Goal: Transaction & Acquisition: Purchase product/service

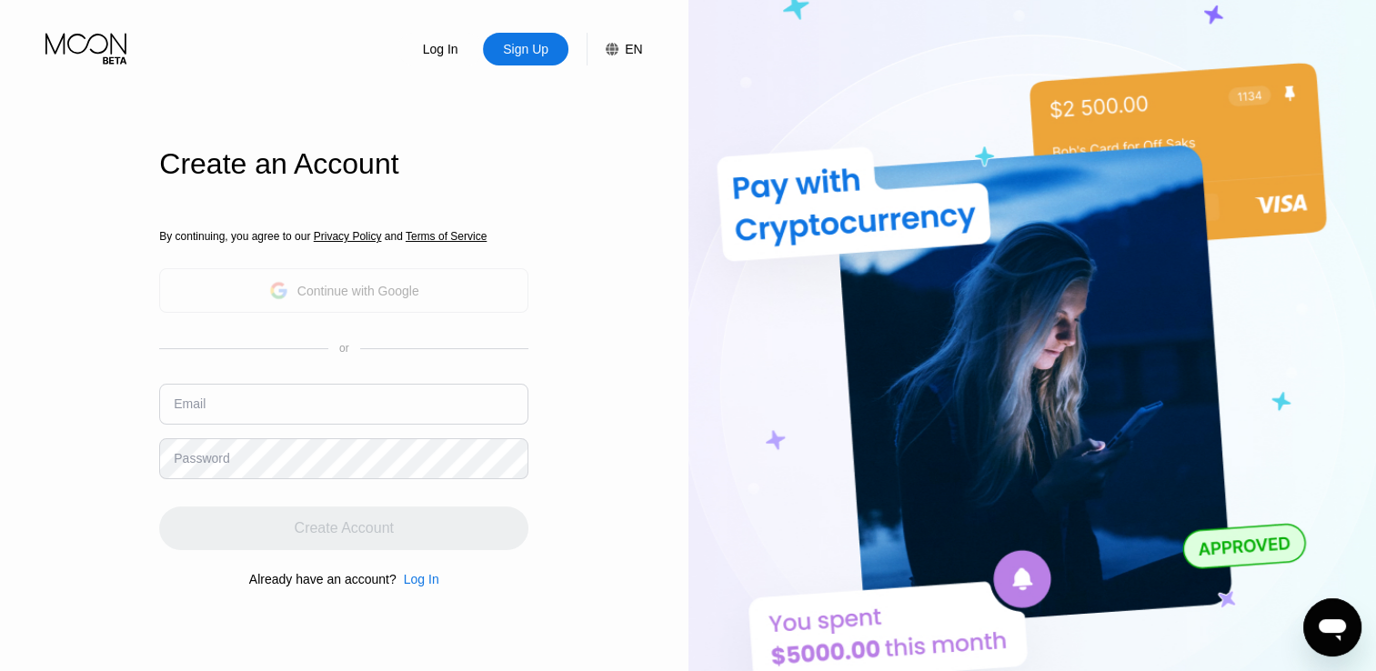
click at [350, 307] on div "Continue with Google" at bounding box center [343, 290] width 369 height 45
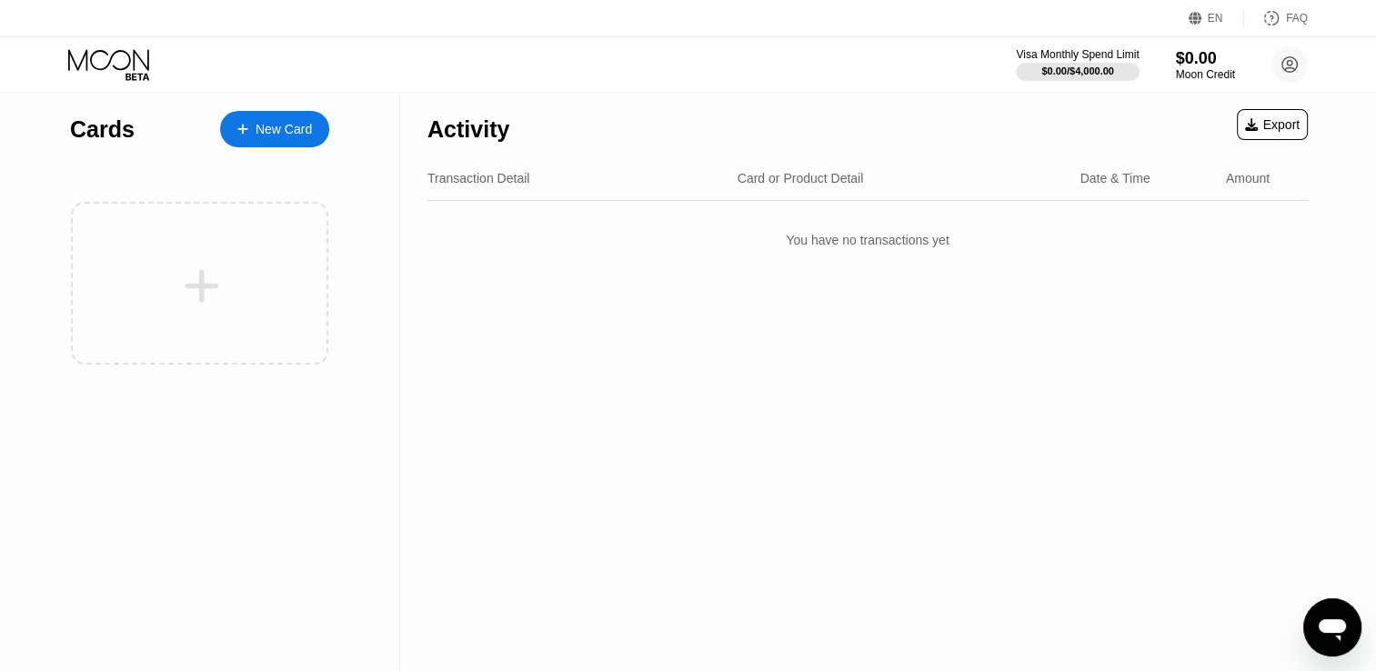
click at [287, 125] on div "New Card" at bounding box center [284, 129] width 56 height 15
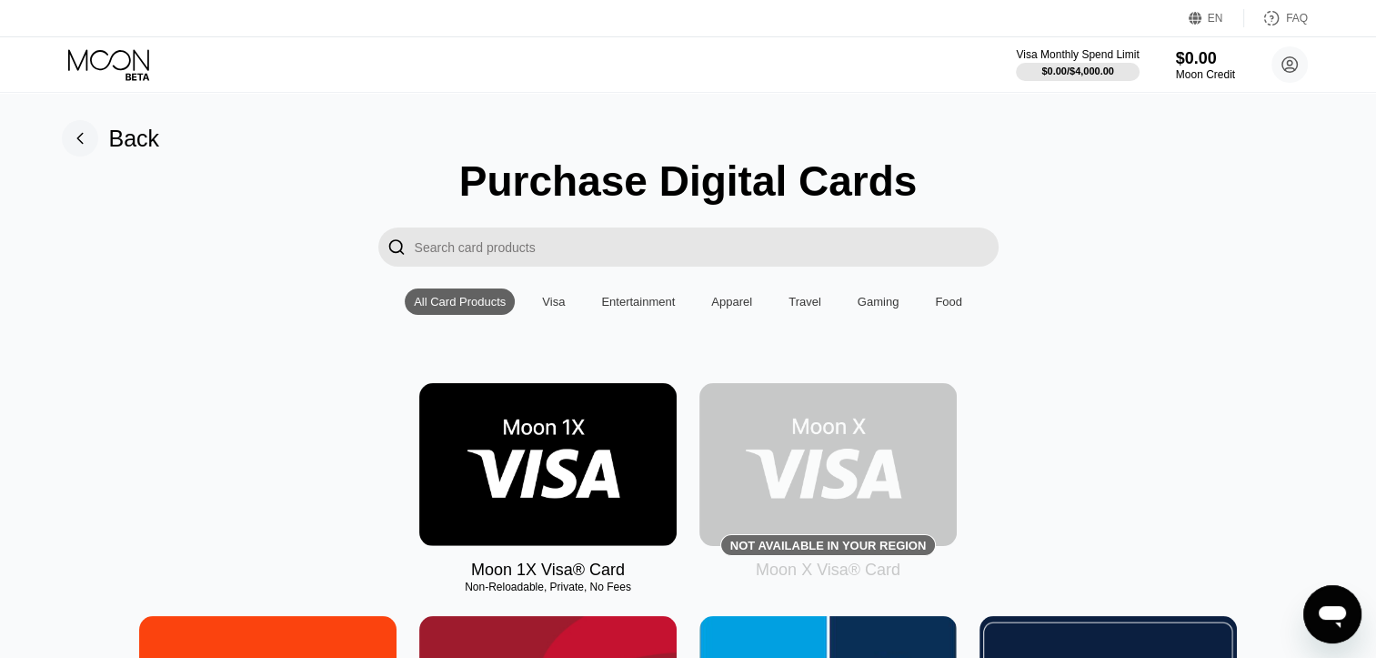
click at [570, 312] on div "Visa" at bounding box center [553, 301] width 41 height 26
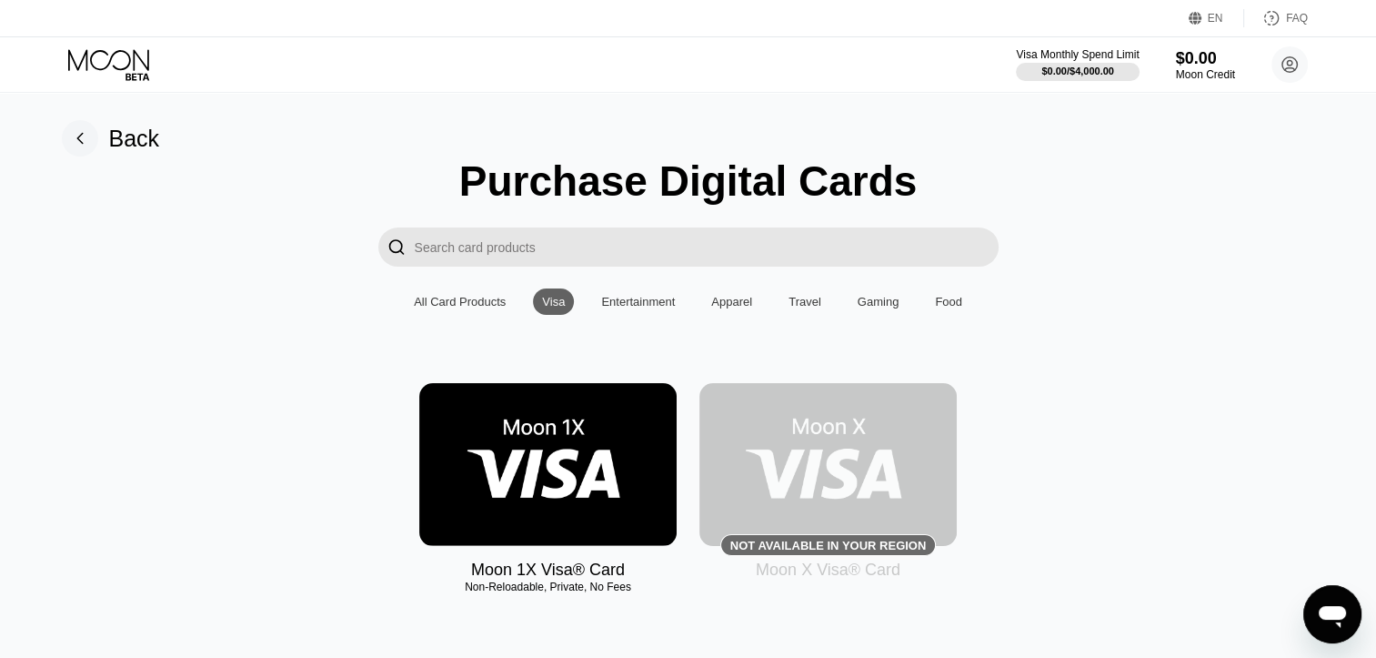
scroll to position [290, 0]
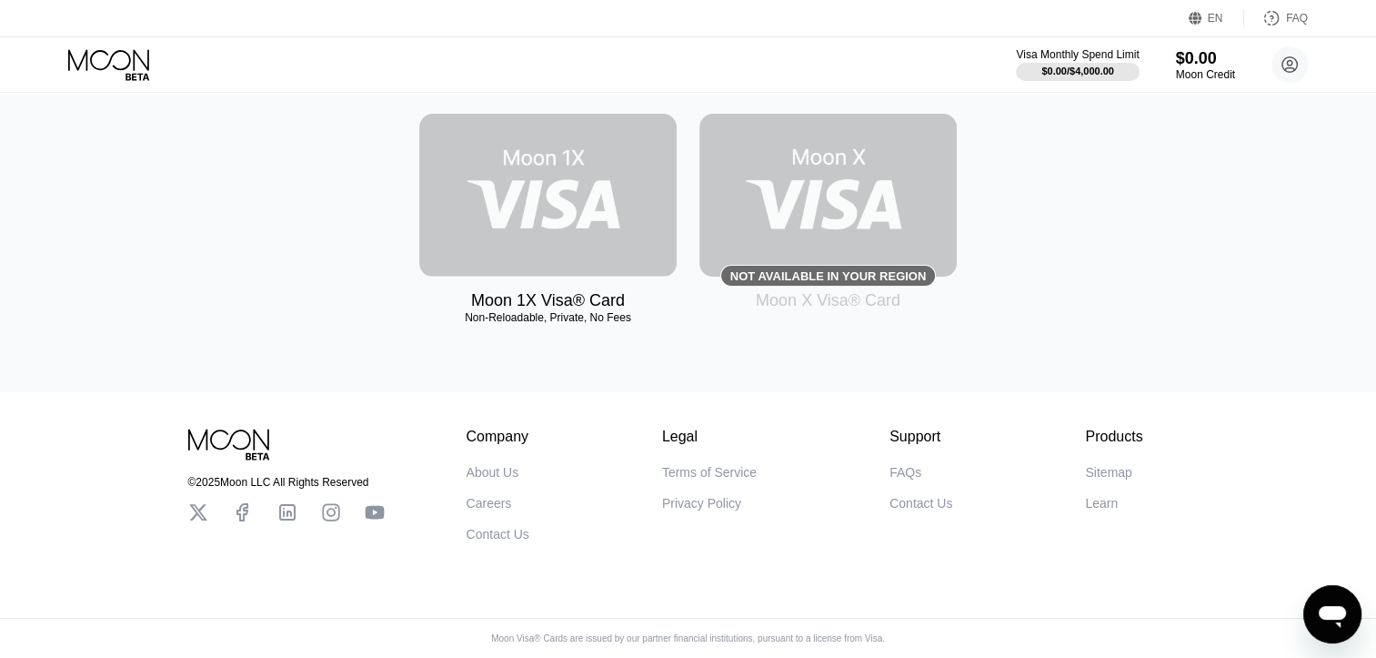
click at [507, 168] on img at bounding box center [547, 195] width 257 height 163
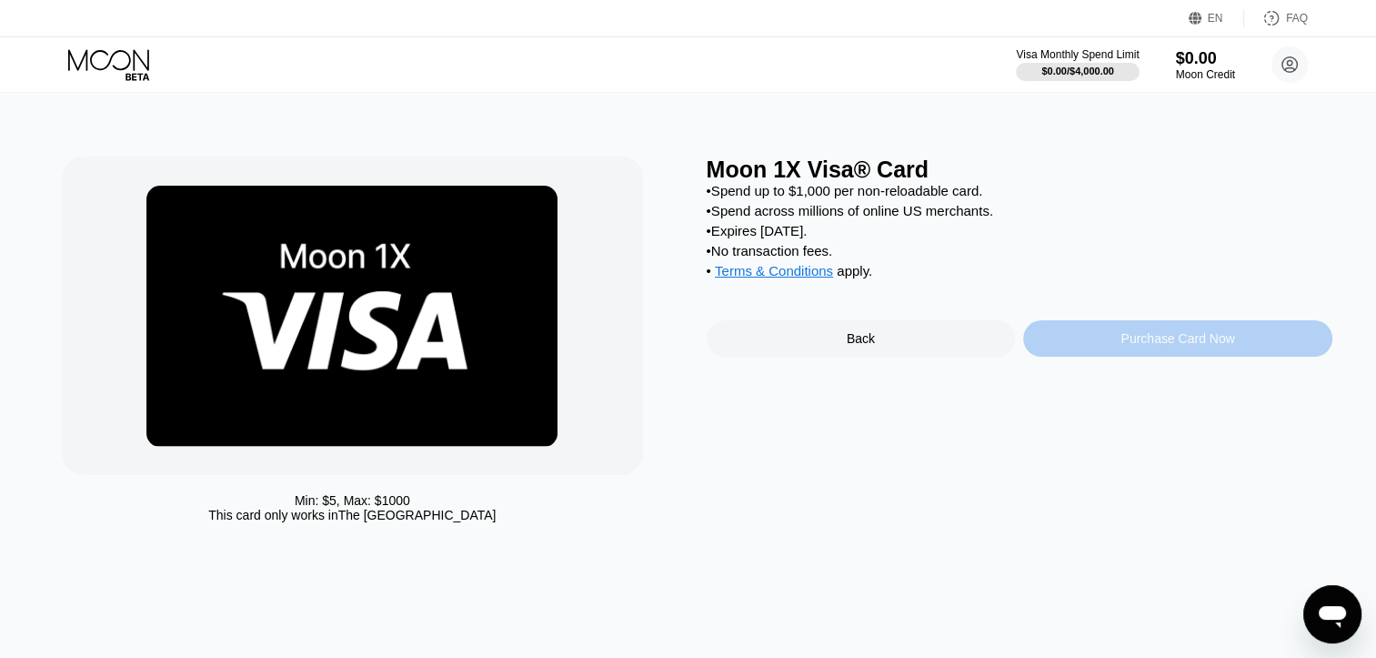
click at [1087, 357] on div "Purchase Card Now" at bounding box center [1177, 338] width 309 height 36
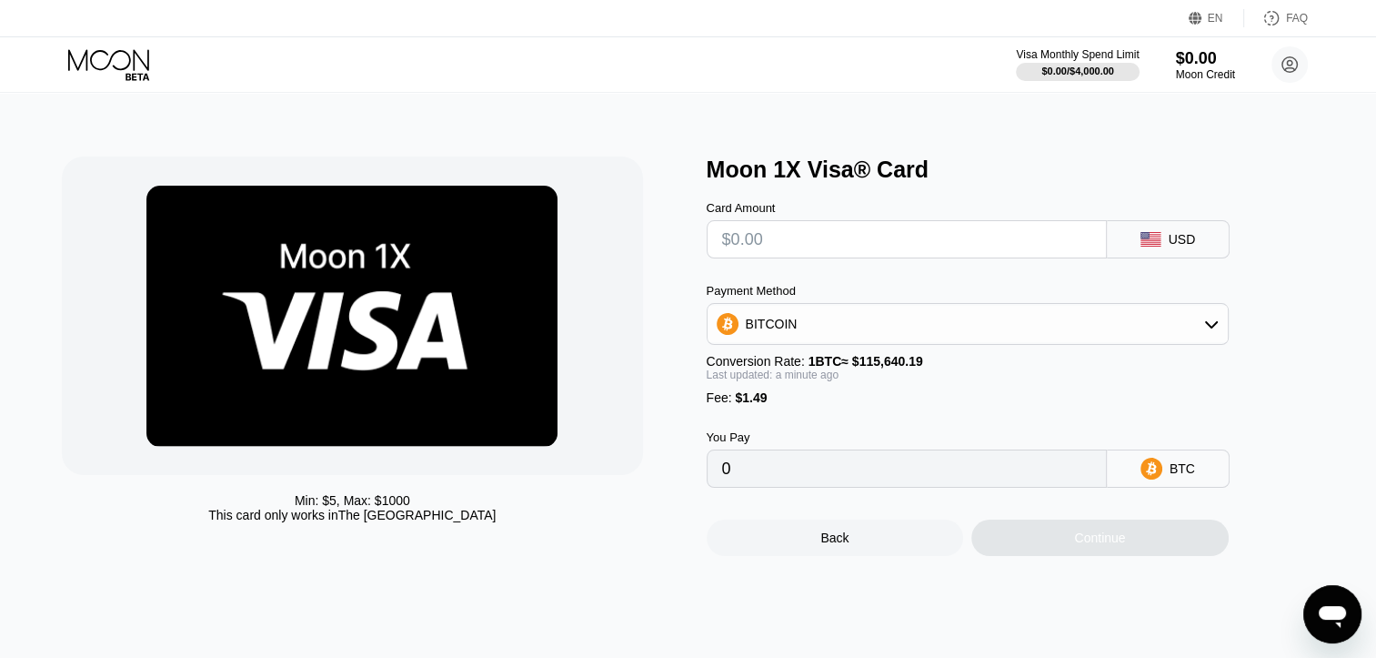
click at [829, 251] on input "text" at bounding box center [906, 239] width 369 height 36
type input "$3"
type input "0.00003883"
type input "$35"
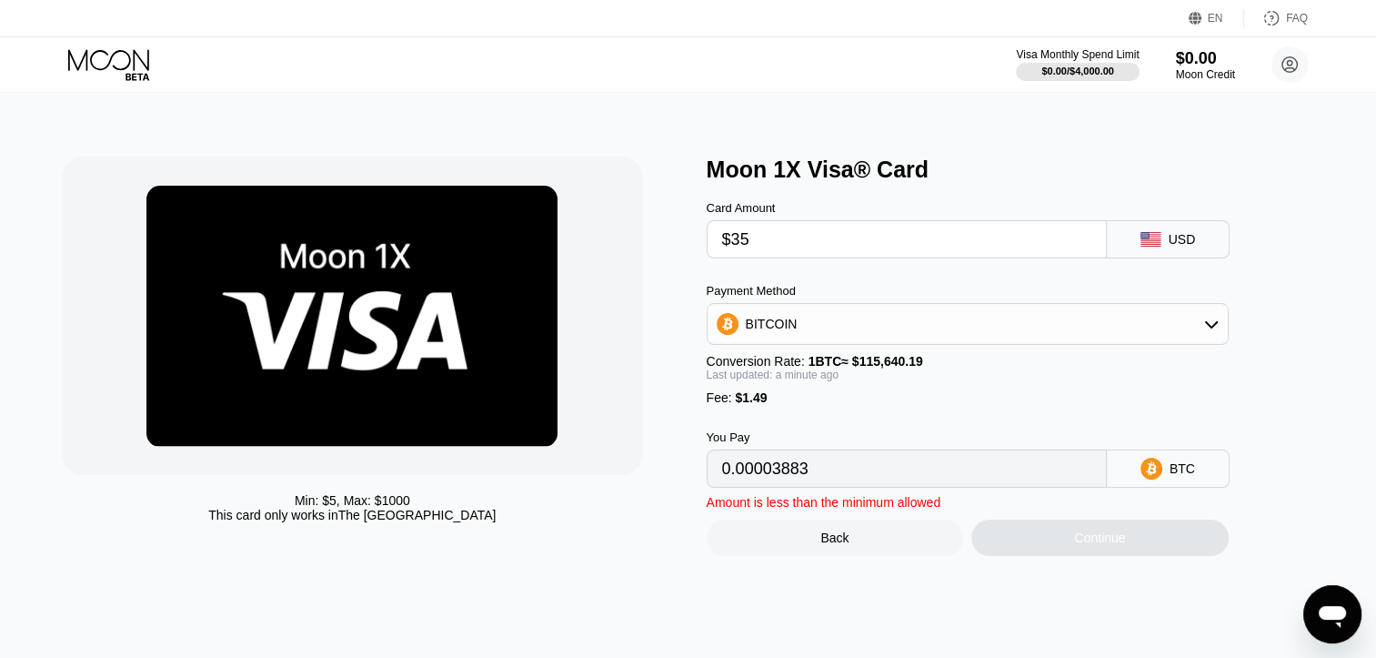
type input "0.00031555"
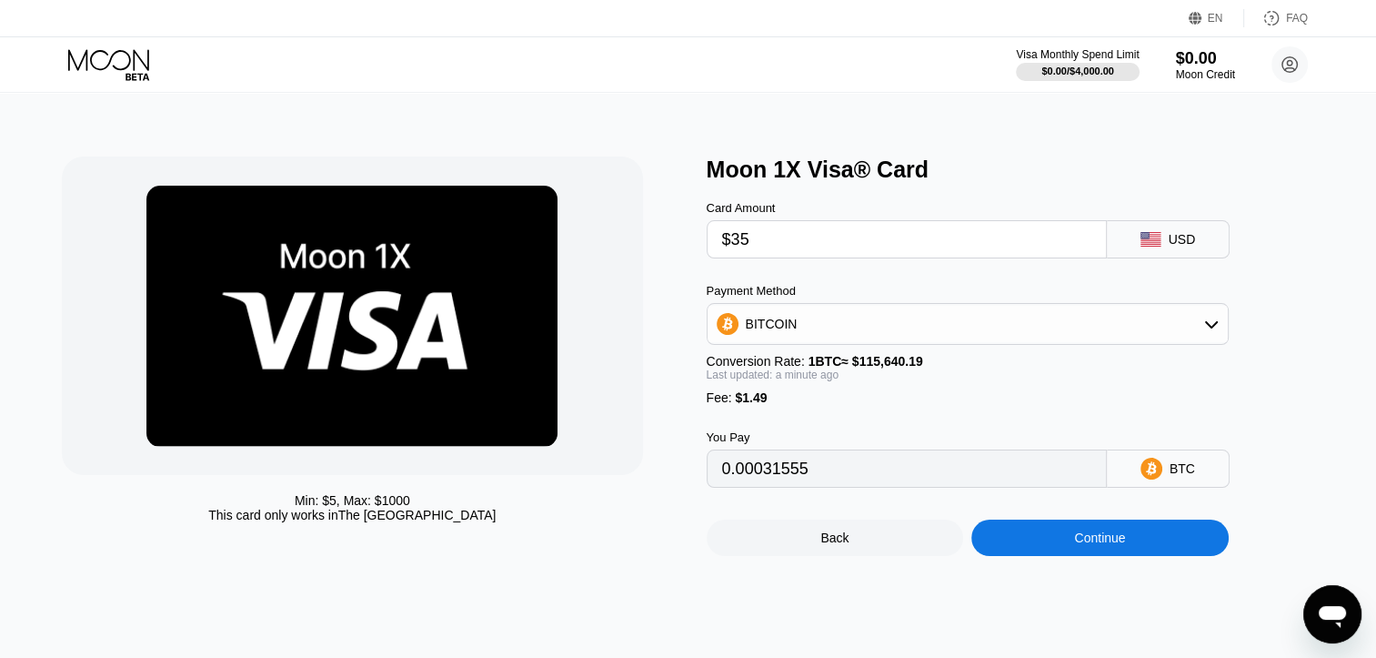
type input "$35"
click at [1215, 328] on icon at bounding box center [1211, 324] width 15 height 15
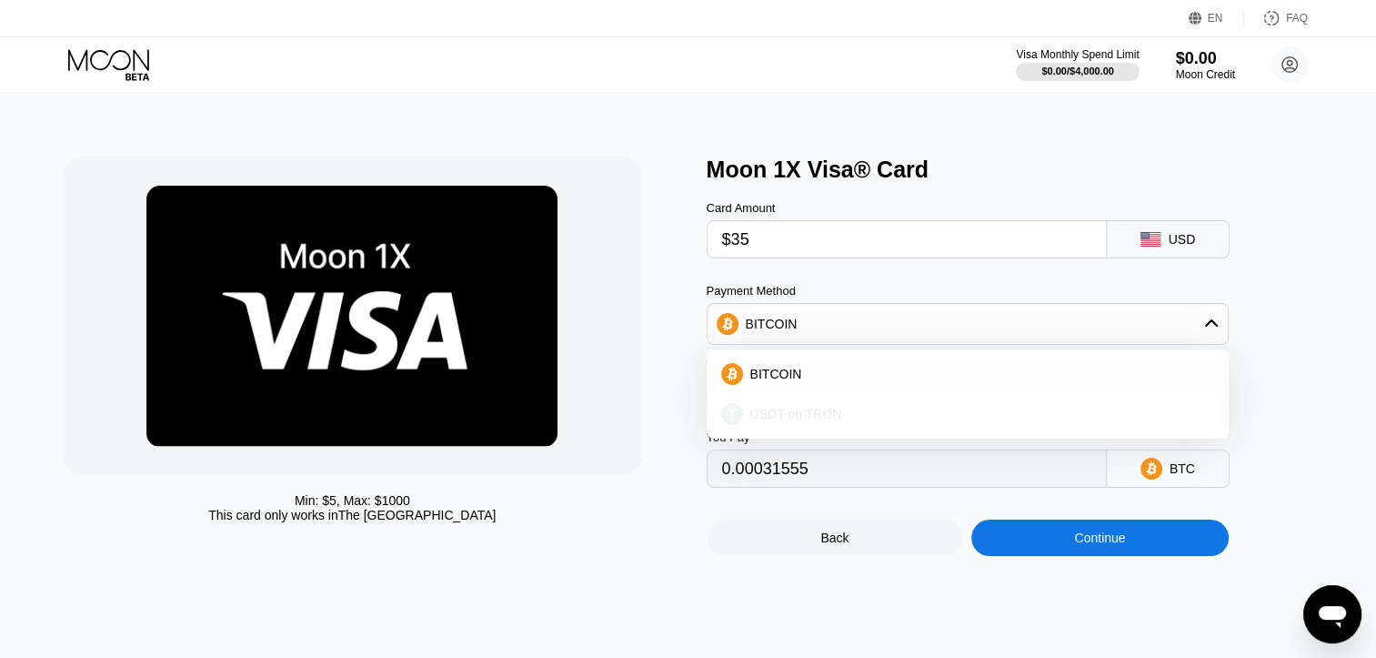
click at [1020, 414] on div "USDT on TRON" at bounding box center [978, 414] width 471 height 15
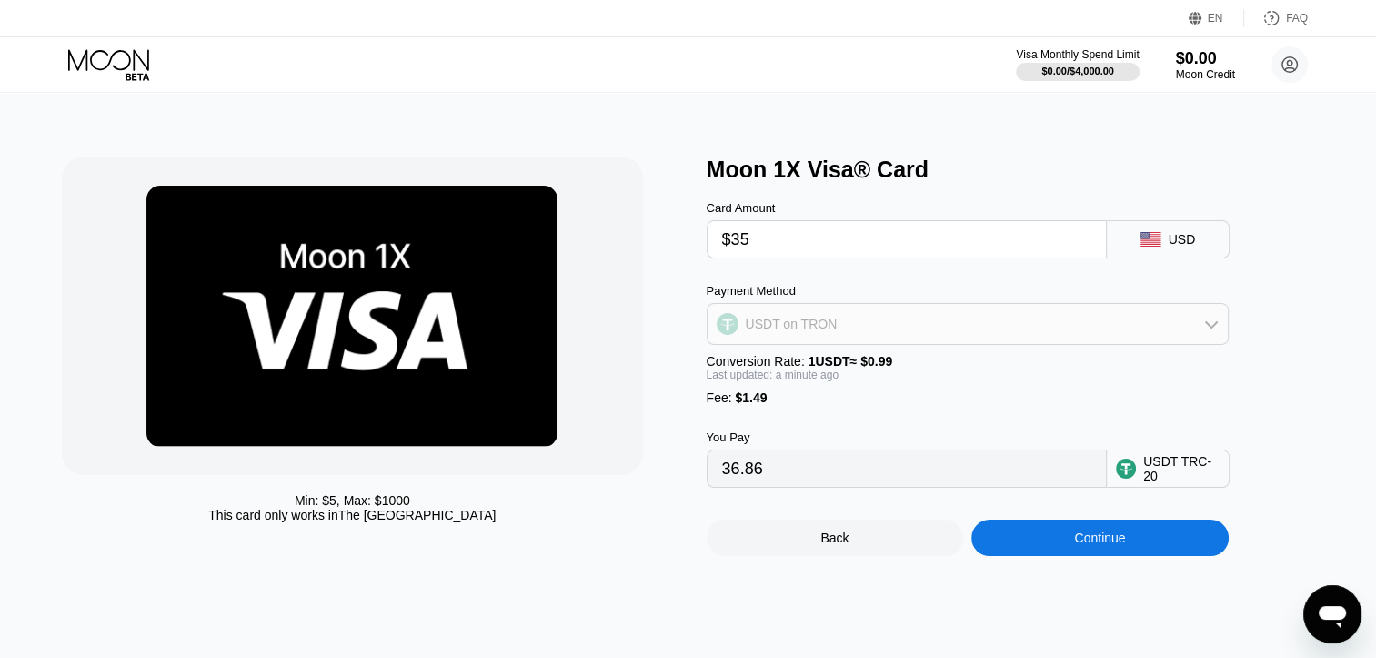
click at [1226, 329] on div "USDT on TRON" at bounding box center [968, 324] width 520 height 36
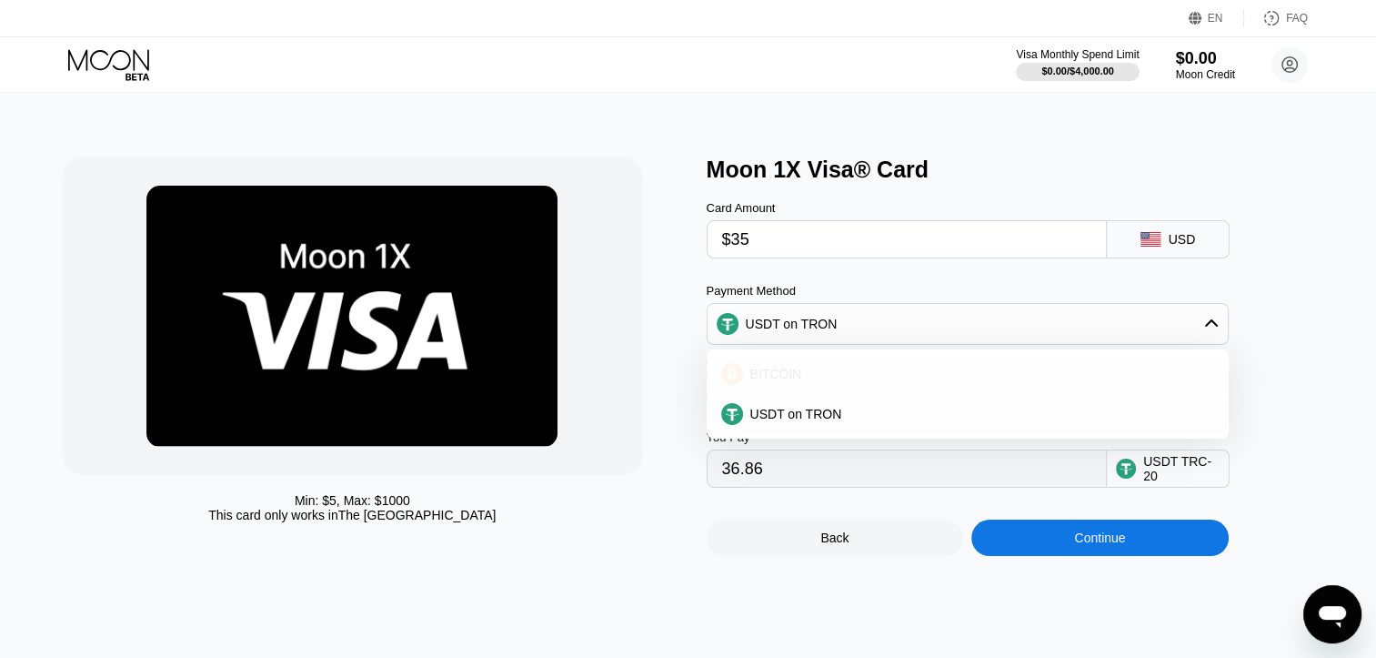
click at [936, 381] on div "BITCOIN" at bounding box center [978, 374] width 471 height 15
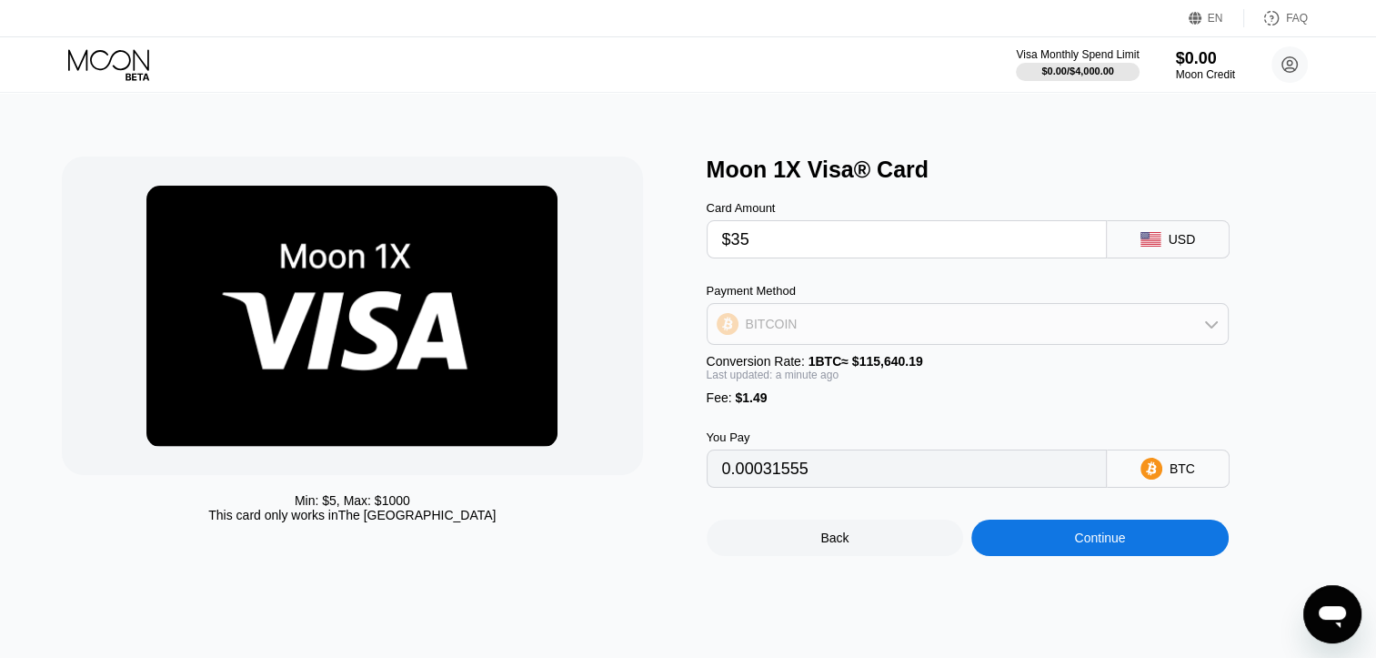
click at [940, 338] on div "BITCOIN" at bounding box center [968, 324] width 520 height 36
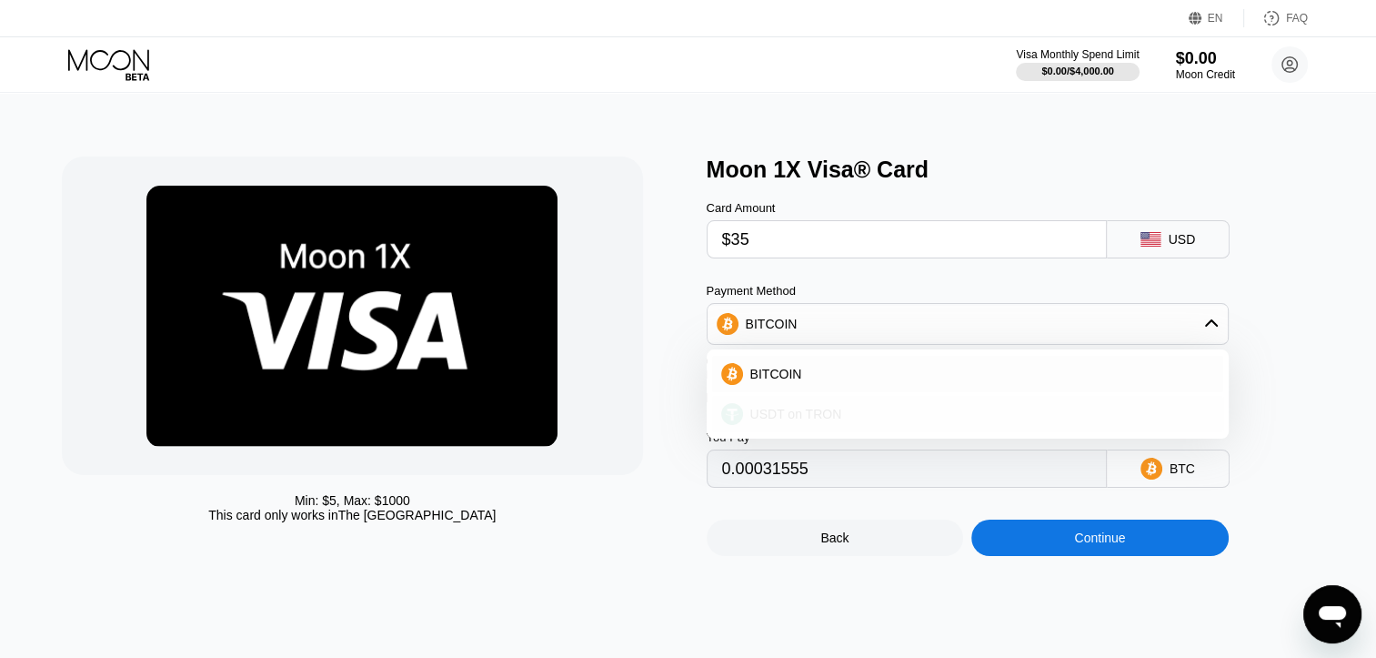
click at [872, 418] on div "USDT on TRON" at bounding box center [978, 414] width 471 height 15
type input "36.86"
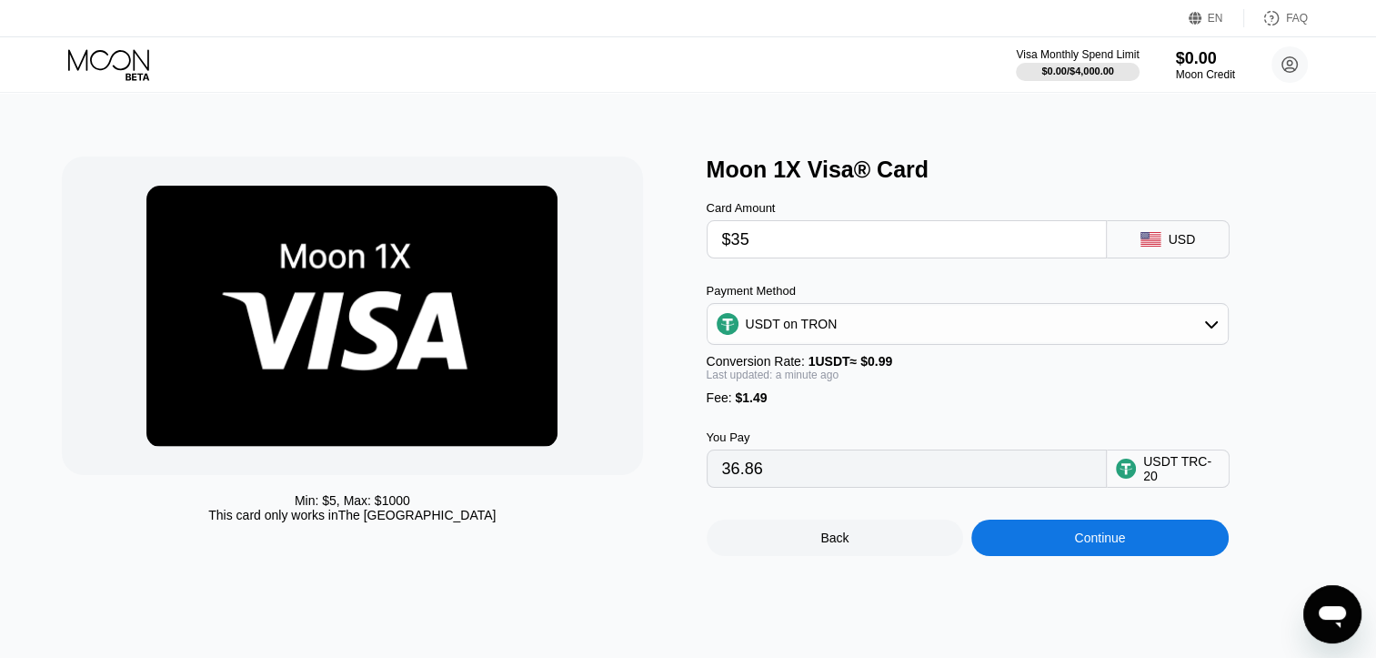
click at [1182, 478] on div "USDT TRC-20" at bounding box center [1181, 468] width 76 height 29
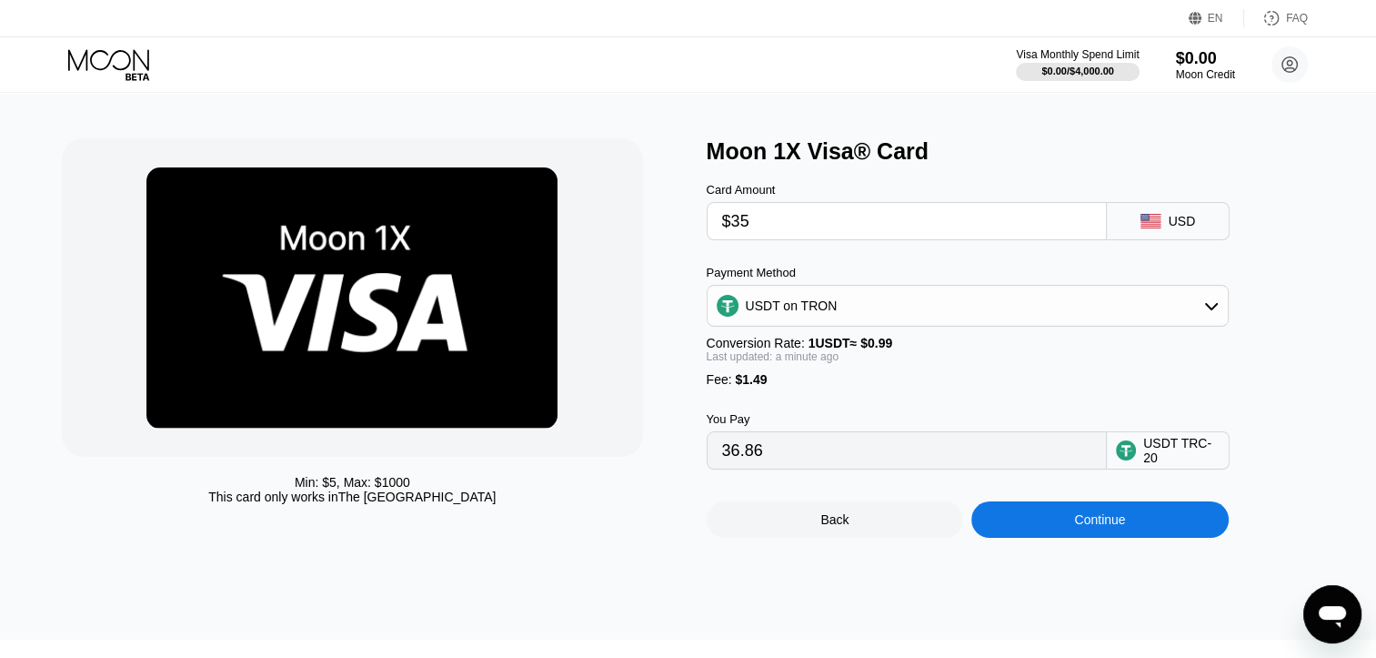
scroll to position [18, 0]
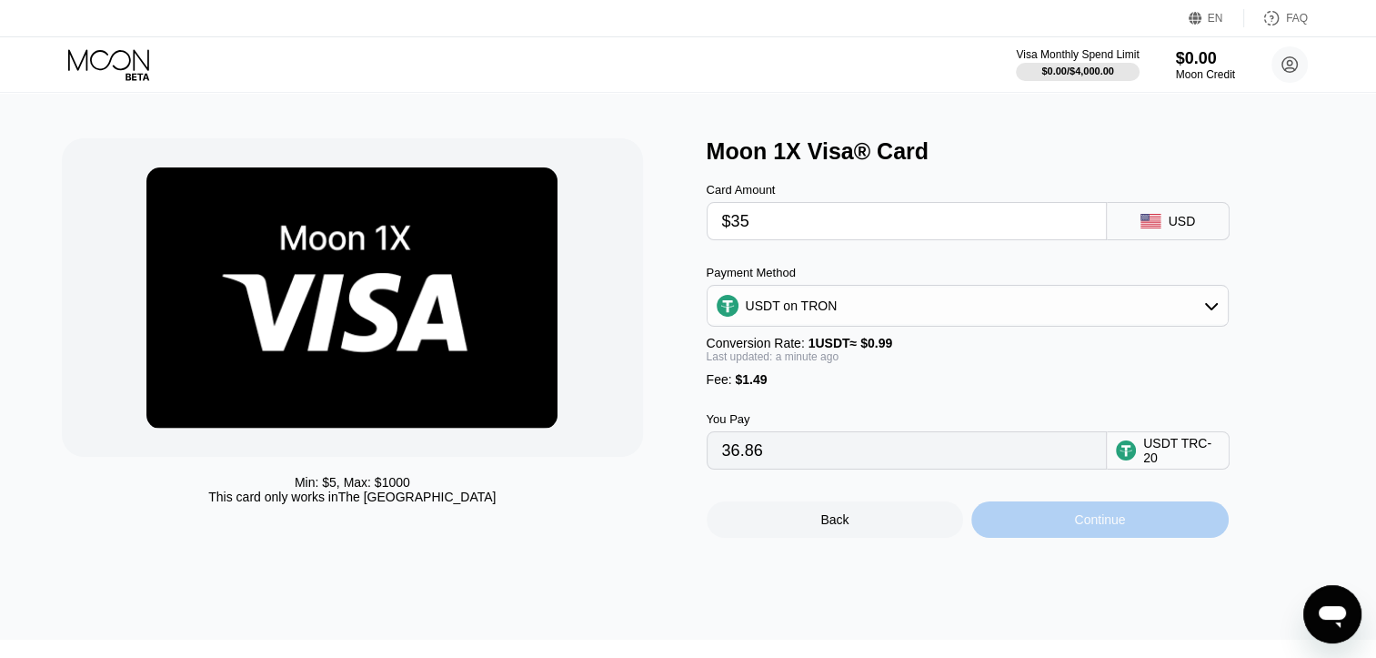
click at [1128, 538] on div "Continue" at bounding box center [1099, 519] width 257 height 36
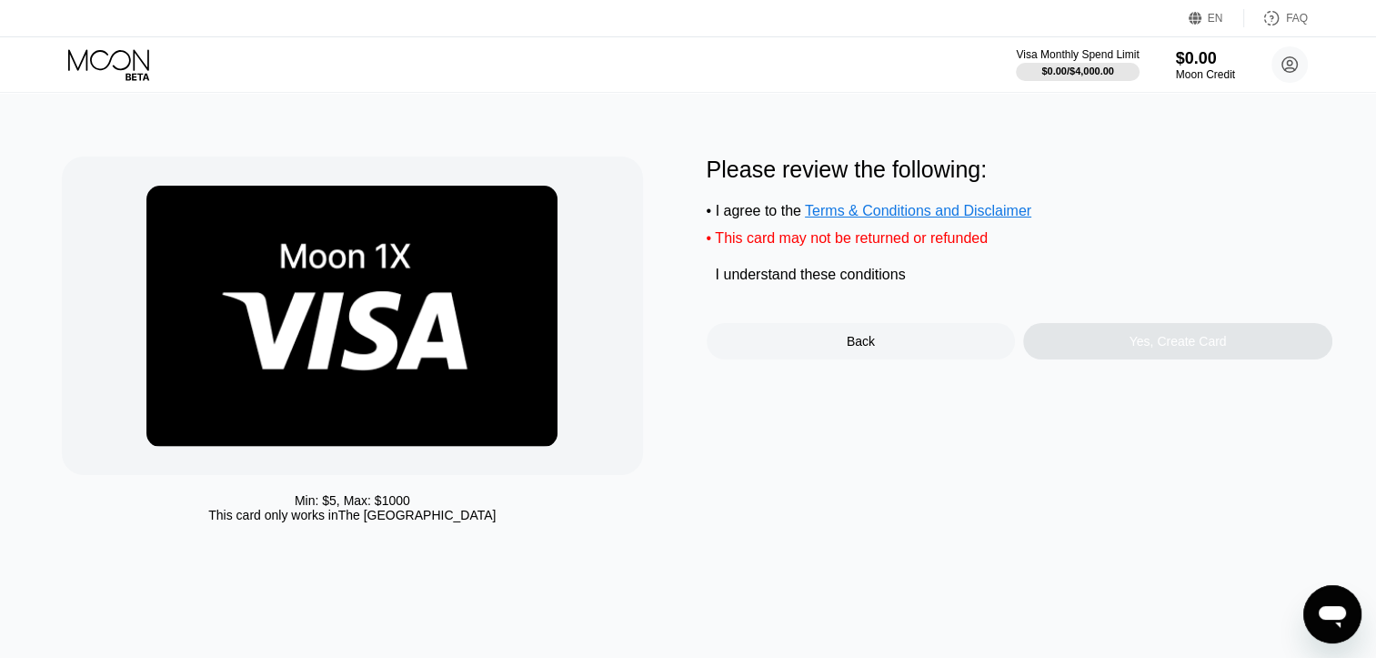
click at [835, 283] on div "I understand these conditions" at bounding box center [811, 274] width 190 height 16
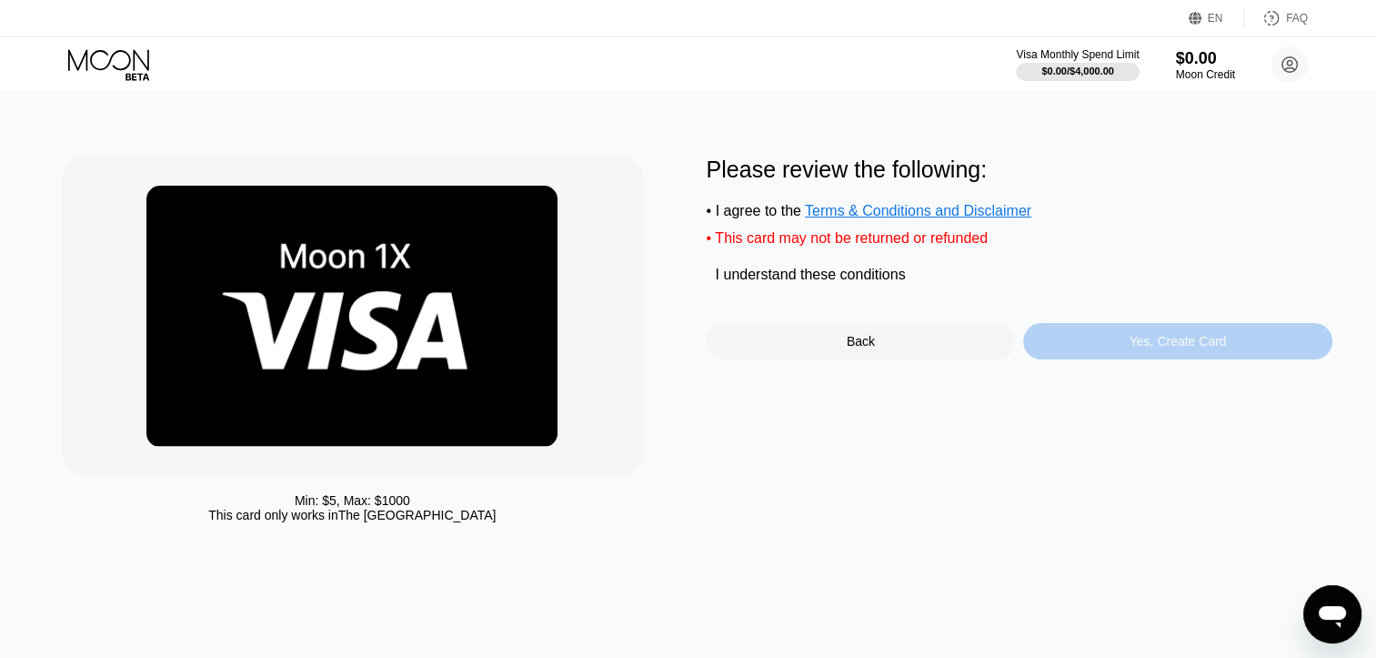
click at [1188, 348] on div "Yes, Create Card" at bounding box center [1178, 341] width 97 height 15
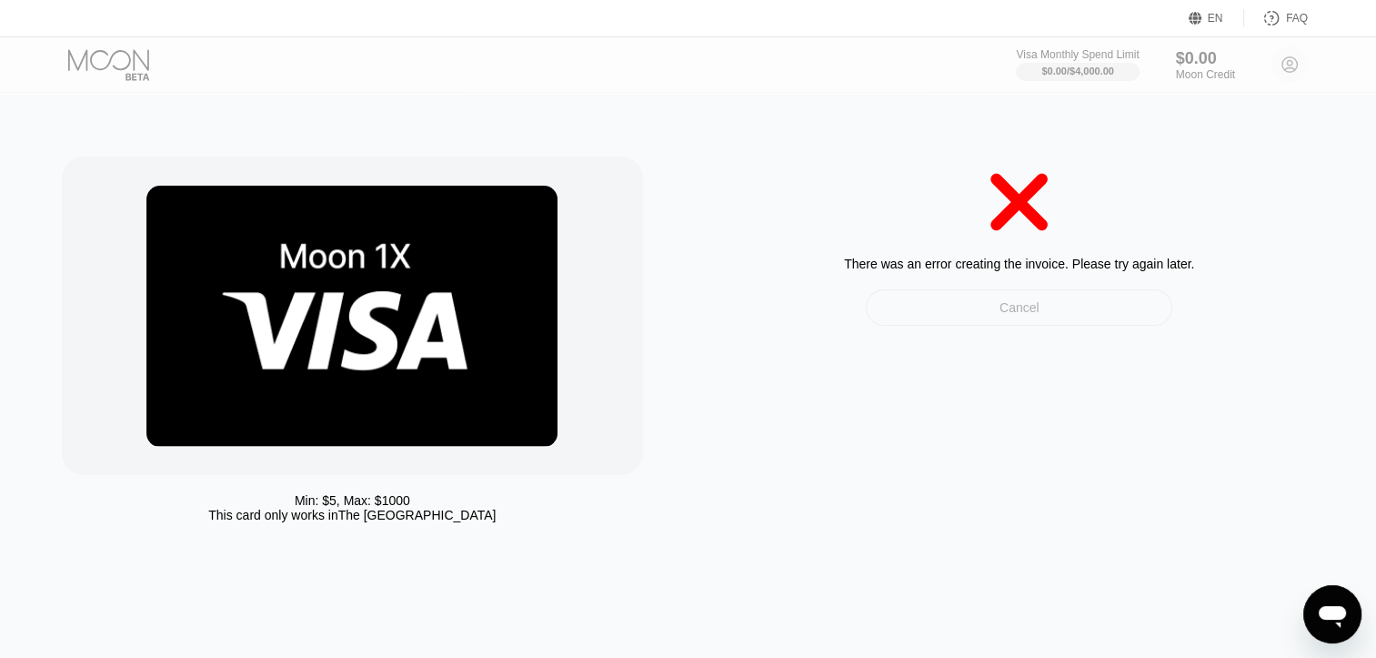
click at [999, 298] on div "Cancel" at bounding box center [1019, 307] width 307 height 36
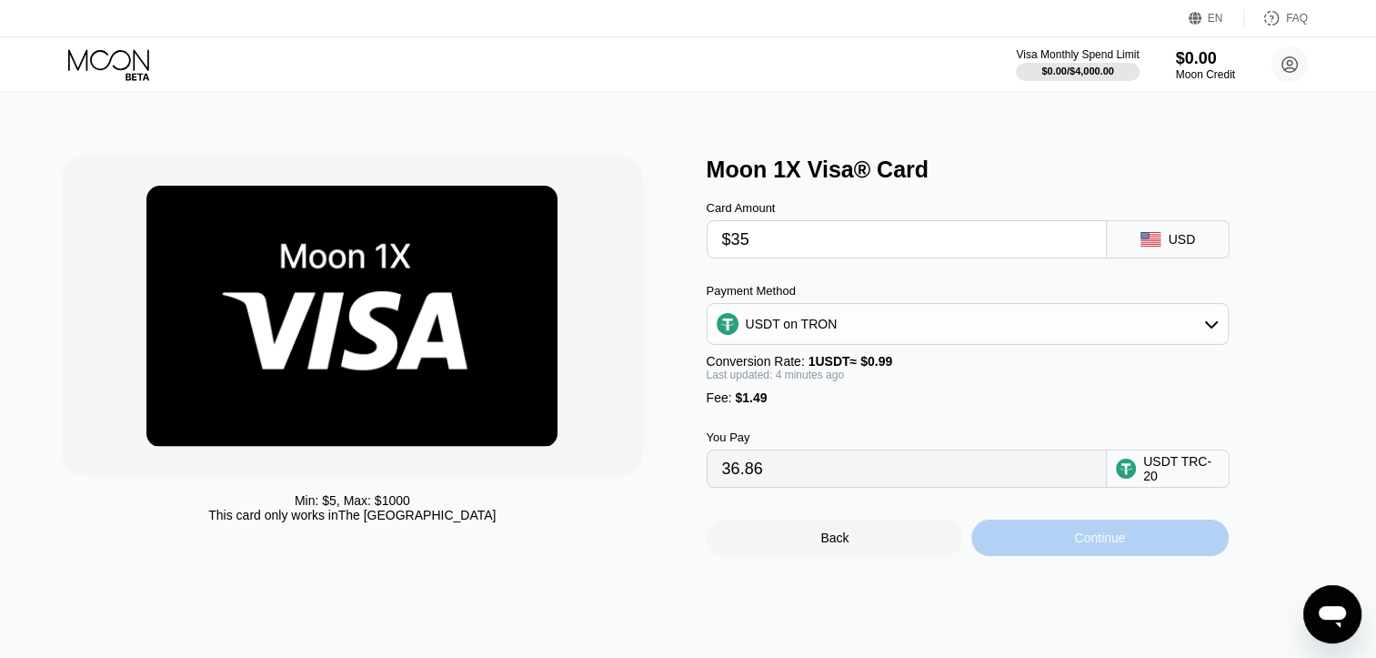
click at [1043, 548] on div "Continue" at bounding box center [1099, 537] width 257 height 36
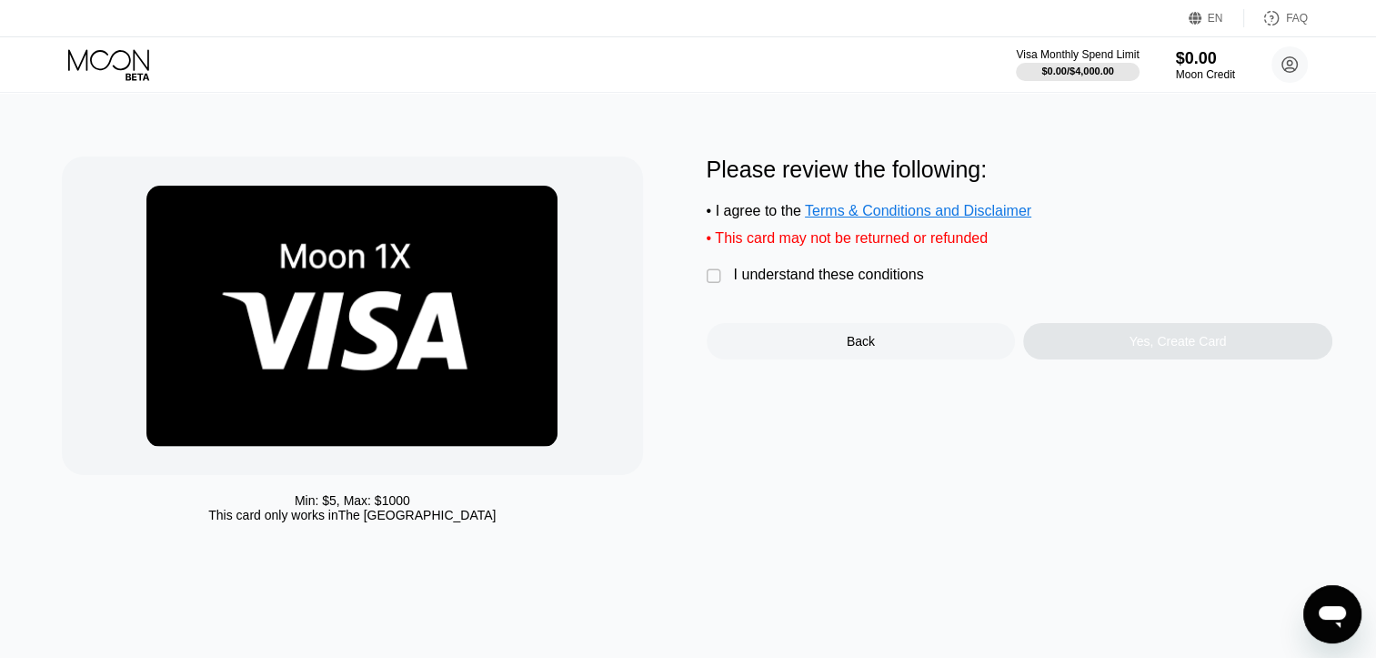
click at [782, 282] on div "I understand these conditions" at bounding box center [829, 274] width 190 height 16
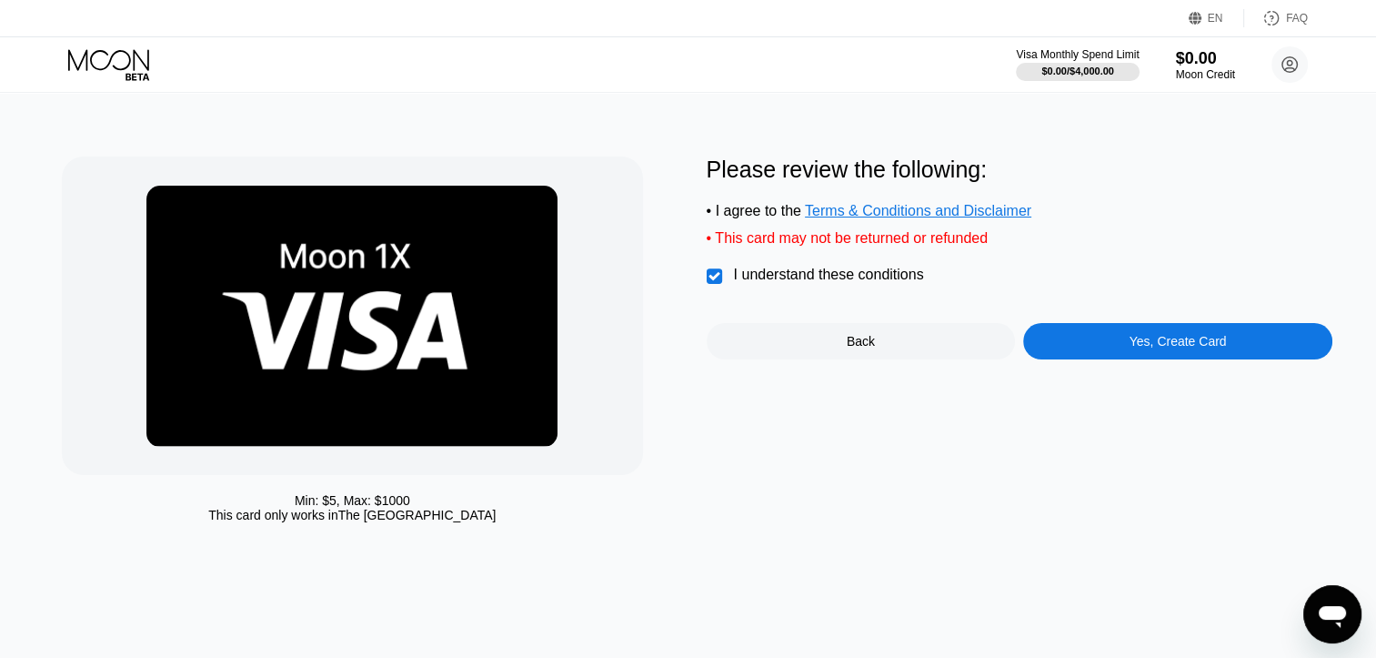
click at [1164, 348] on div "Yes, Create Card" at bounding box center [1178, 341] width 97 height 15
